Goal: Task Accomplishment & Management: Use online tool/utility

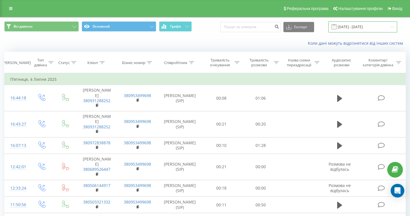
click at [353, 32] on input "[DATE] - [DATE]" at bounding box center [362, 26] width 69 height 11
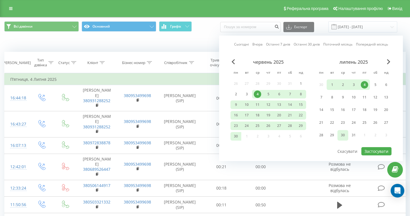
click at [342, 139] on div "30" at bounding box center [342, 134] width 7 height 7
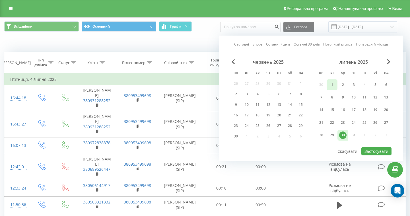
click at [330, 88] on div "1" at bounding box center [331, 84] width 7 height 7
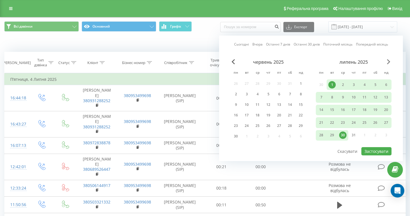
click at [389, 64] on span "Next Month" at bounding box center [388, 61] width 3 height 5
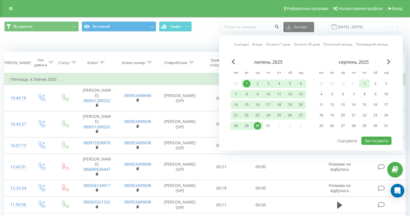
click at [362, 87] on div "1" at bounding box center [364, 83] width 7 height 7
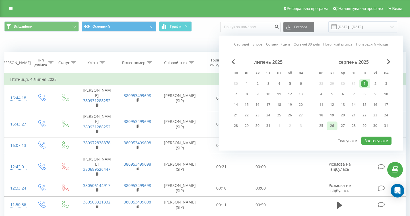
click at [335, 129] on div "26" at bounding box center [331, 125] width 7 height 7
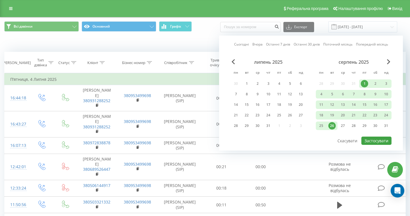
click at [375, 145] on button "Застосувати" at bounding box center [376, 141] width 30 height 8
type input "[DATE] - [DATE]"
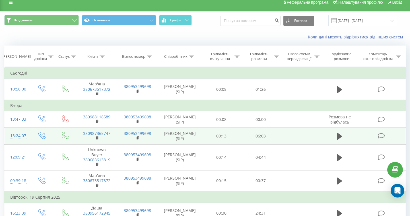
scroll to position [16, 0]
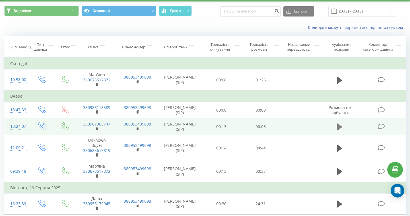
click at [338, 130] on icon at bounding box center [339, 126] width 5 height 7
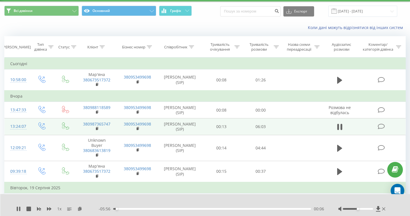
click at [61, 209] on span "1 x" at bounding box center [59, 209] width 4 height 6
click at [51, 208] on icon at bounding box center [49, 208] width 5 height 5
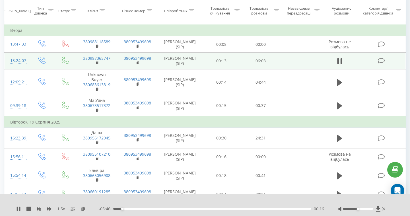
scroll to position [101, 0]
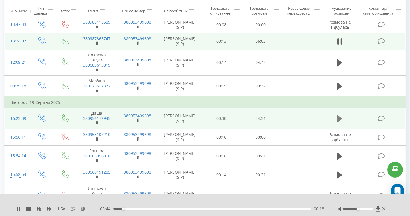
click at [338, 121] on icon at bounding box center [339, 118] width 5 height 7
click at [379, 209] on icon at bounding box center [378, 208] width 4 height 5
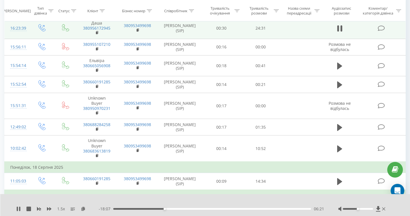
scroll to position [202, 0]
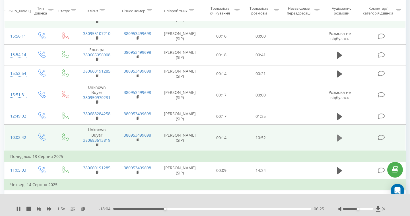
click at [338, 141] on icon at bounding box center [339, 138] width 5 height 7
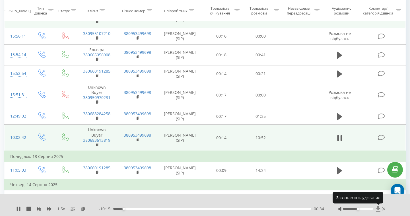
click at [378, 209] on icon at bounding box center [378, 208] width 4 height 5
click at [83, 209] on icon at bounding box center [83, 208] width 5 height 4
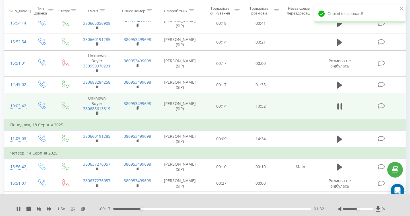
scroll to position [242, 0]
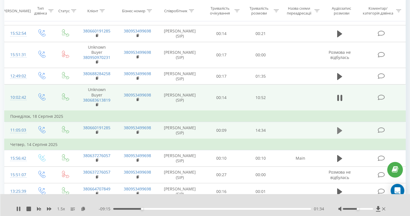
click at [337, 133] on icon at bounding box center [339, 131] width 5 height 8
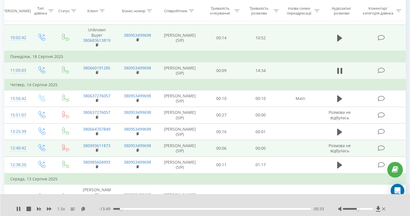
scroll to position [266, 0]
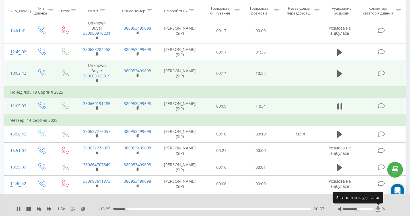
click at [379, 208] on icon at bounding box center [378, 208] width 4 height 5
click at [84, 209] on icon at bounding box center [83, 208] width 5 height 4
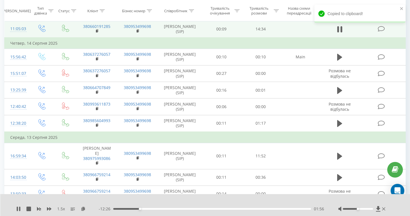
scroll to position [369, 0]
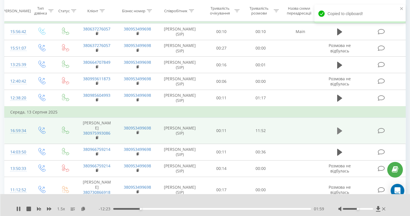
click at [340, 133] on icon at bounding box center [339, 130] width 5 height 7
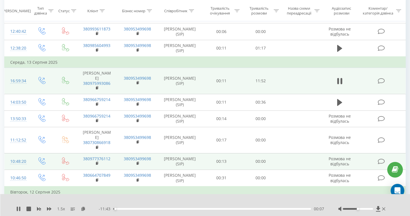
scroll to position [394, 0]
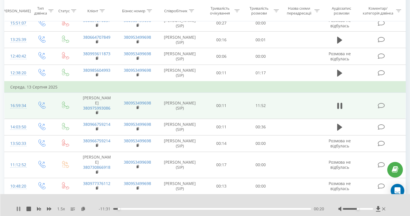
click at [18, 208] on icon at bounding box center [18, 208] width 5 height 5
